Goal: Task Accomplishment & Management: Manage account settings

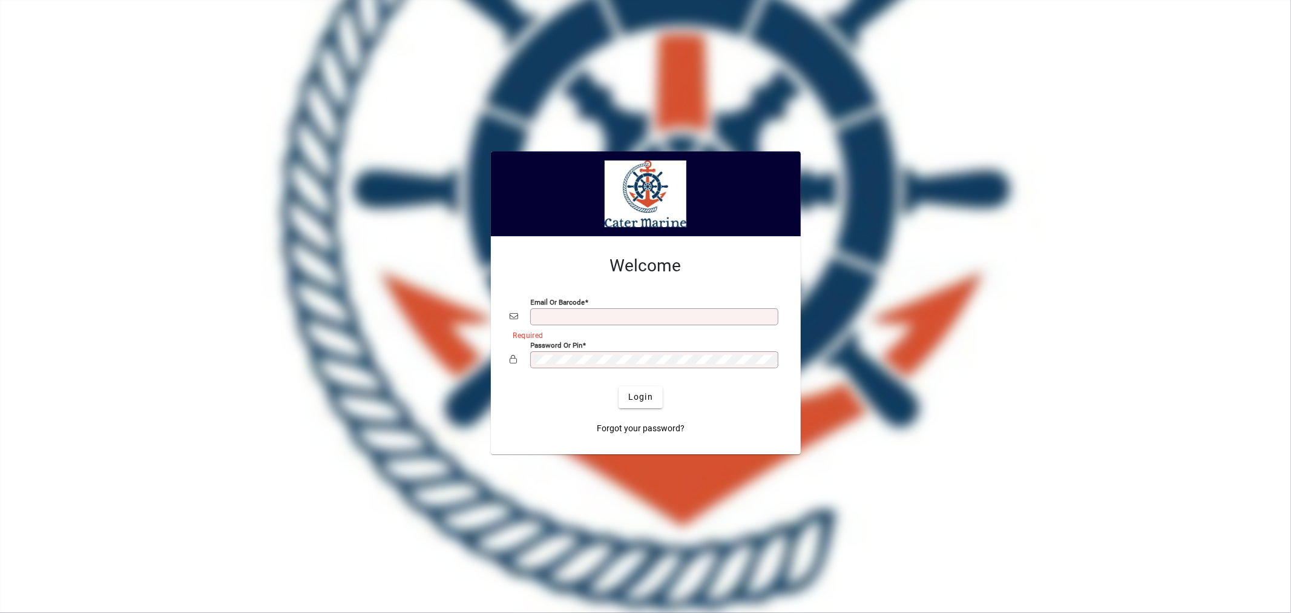
type input "**********"
click at [392, 142] on div at bounding box center [645, 306] width 1315 height 637
